Goal: Check status: Check status

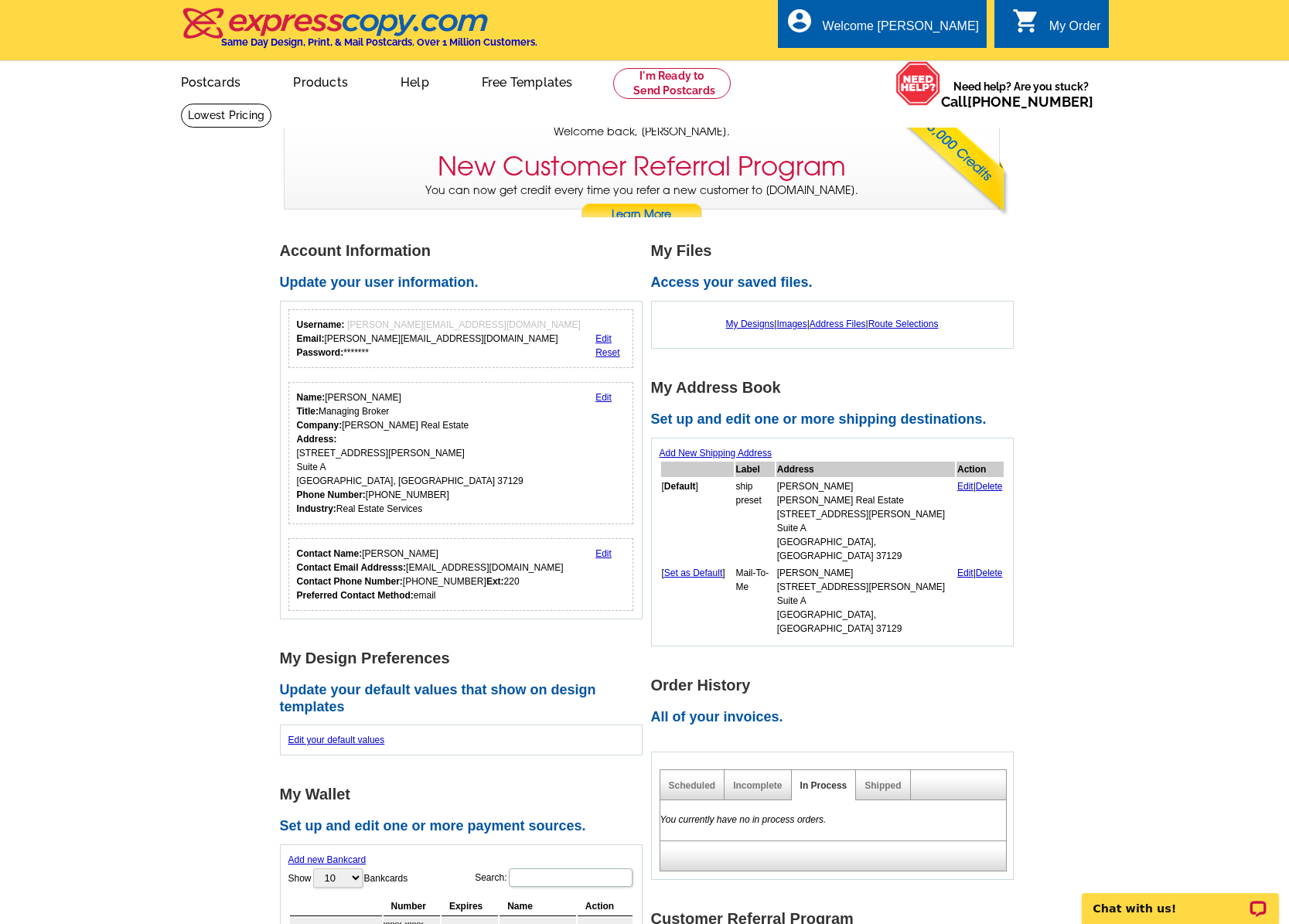
click at [1069, 31] on div "My Order" at bounding box center [1075, 29] width 52 height 21
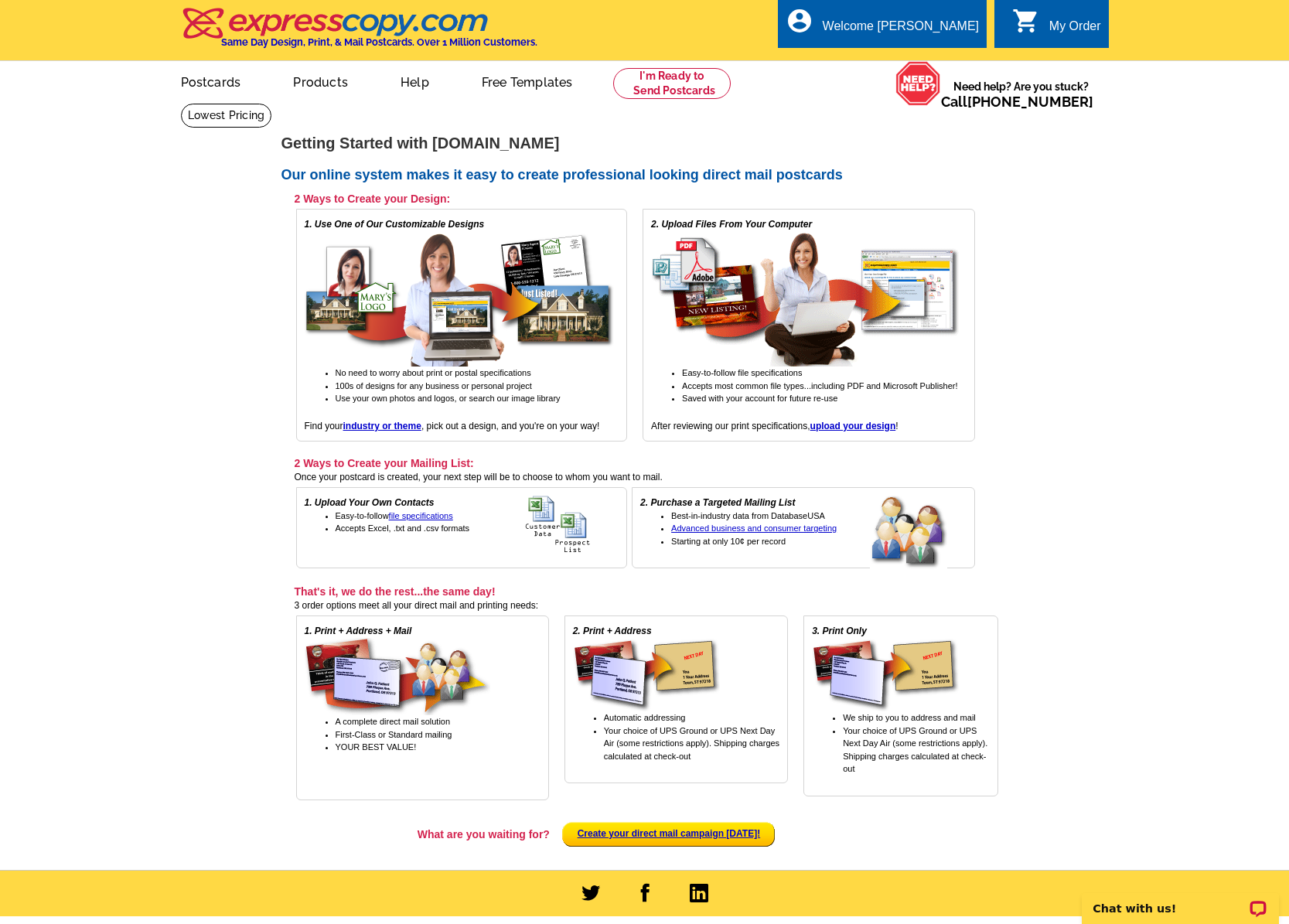
click at [1061, 26] on div "My Order" at bounding box center [1075, 29] width 52 height 21
click at [936, 57] on link "My Account" at bounding box center [940, 59] width 67 height 14
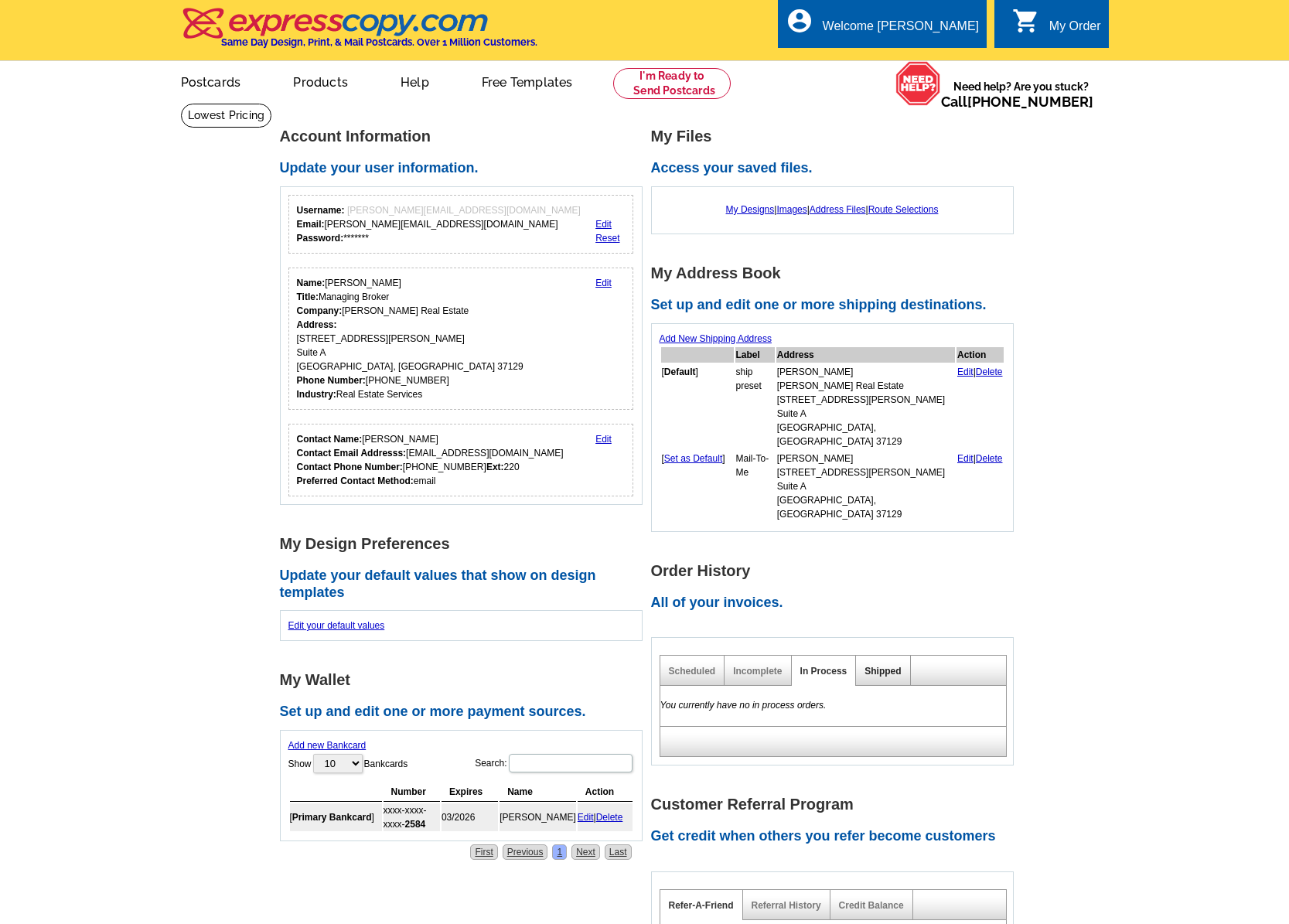
click at [884, 666] on link "Shipped" at bounding box center [882, 671] width 36 height 11
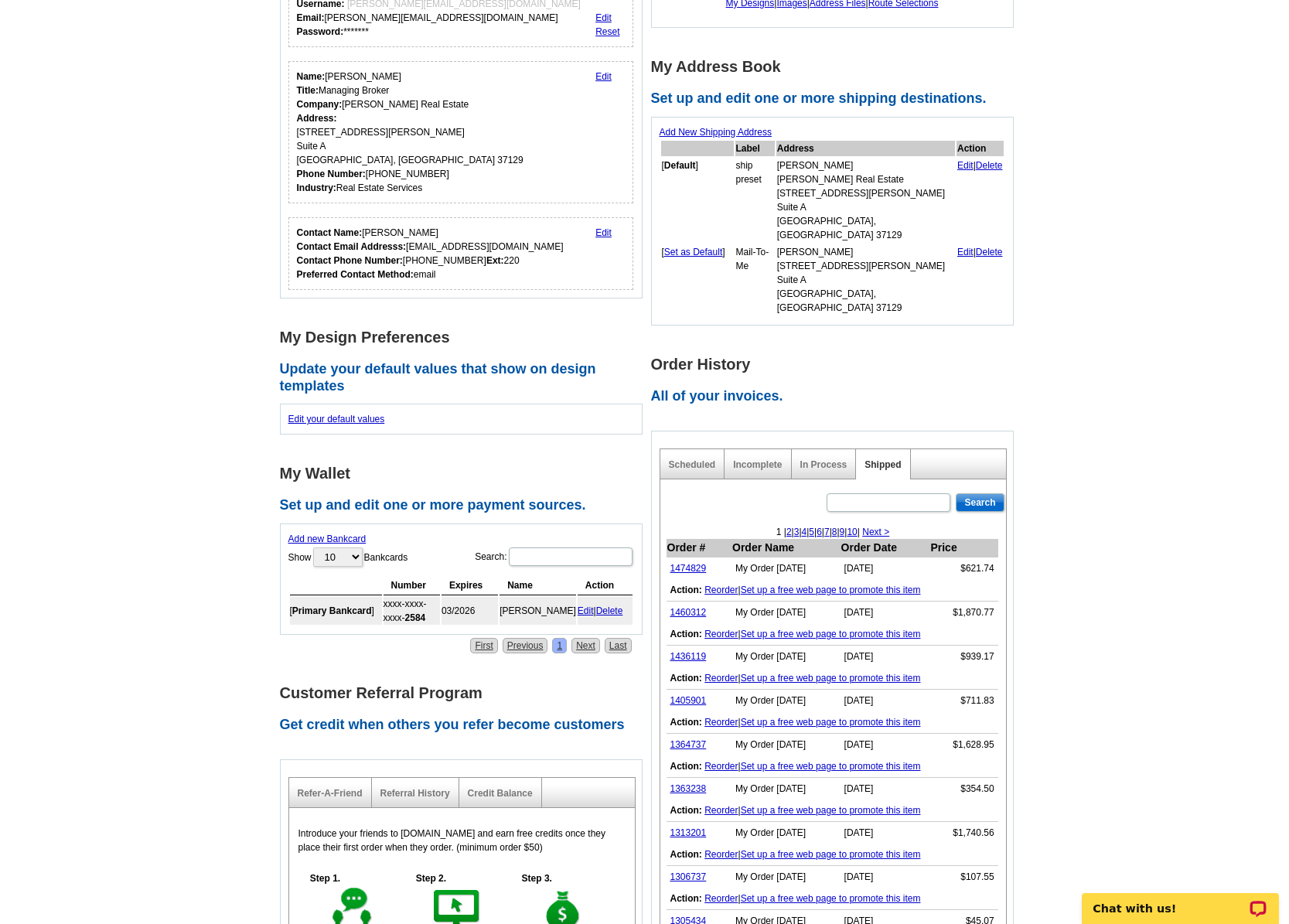
scroll to position [213, 0]
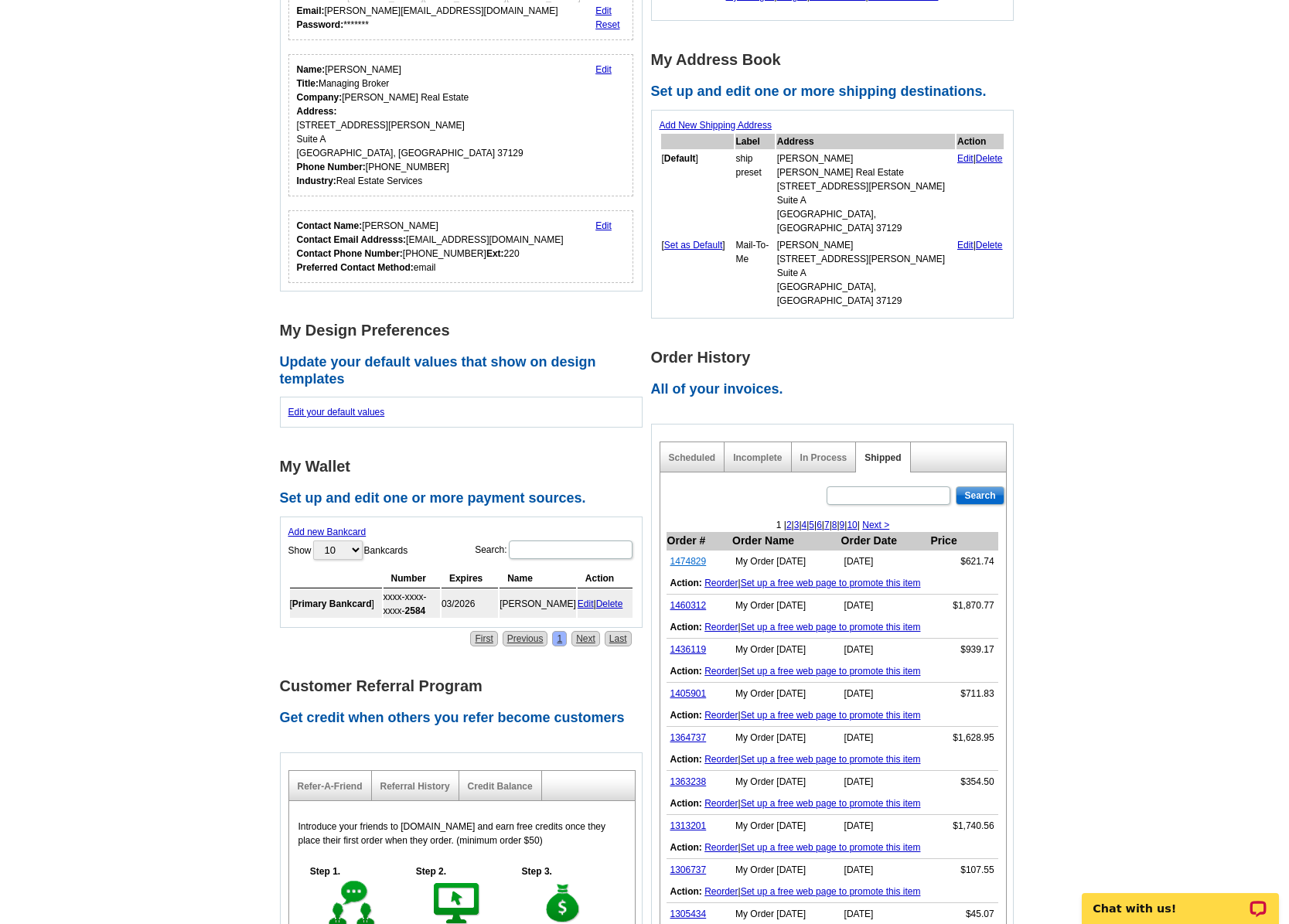
click at [687, 556] on link "1474829" at bounding box center [689, 561] width 36 height 11
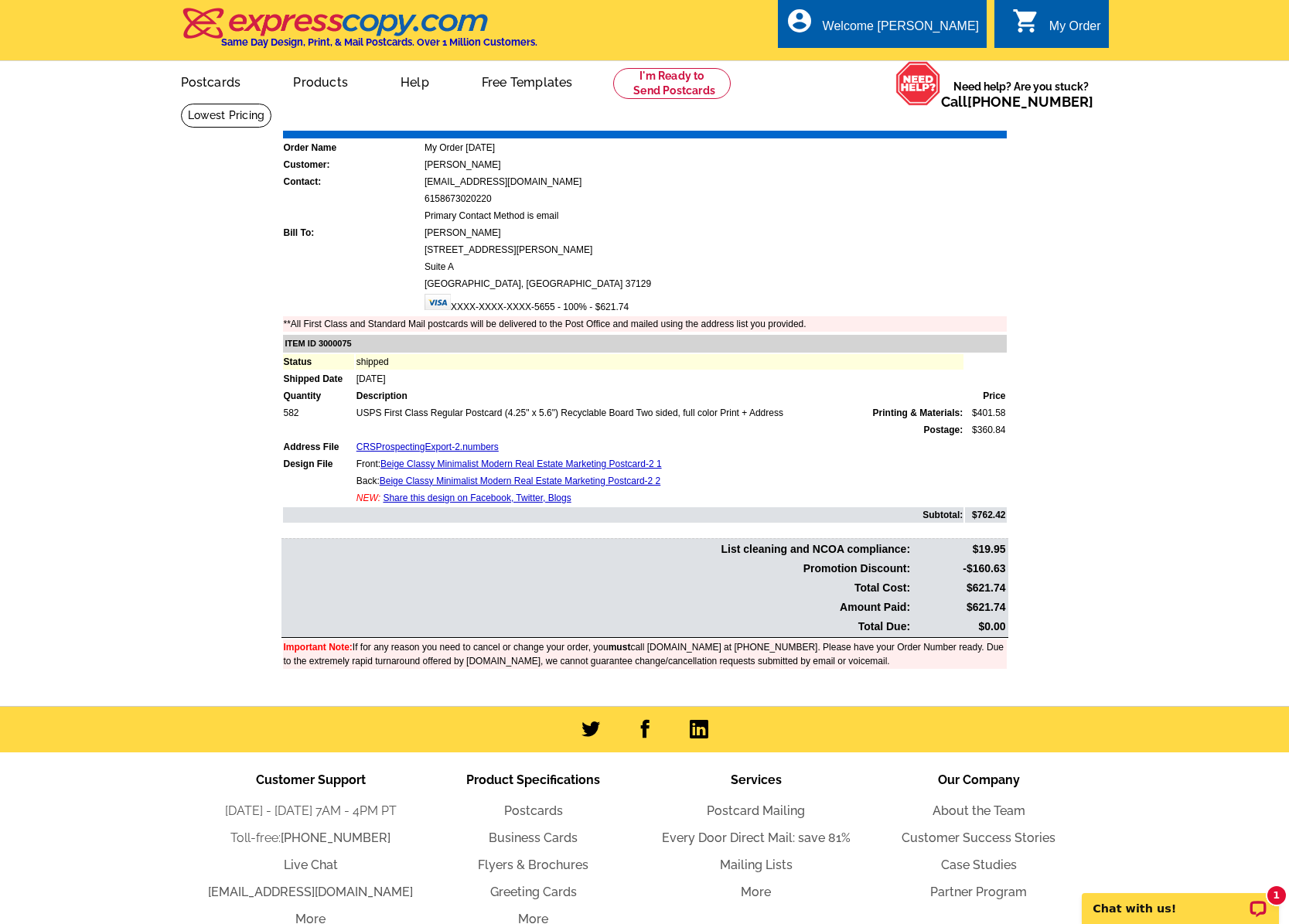
click at [159, 185] on main "Order Number: 1474829 Download Invoice | Print Invoice Order Name My Order [DAT…" at bounding box center [644, 404] width 1289 height 603
